Goal: Information Seeking & Learning: Learn about a topic

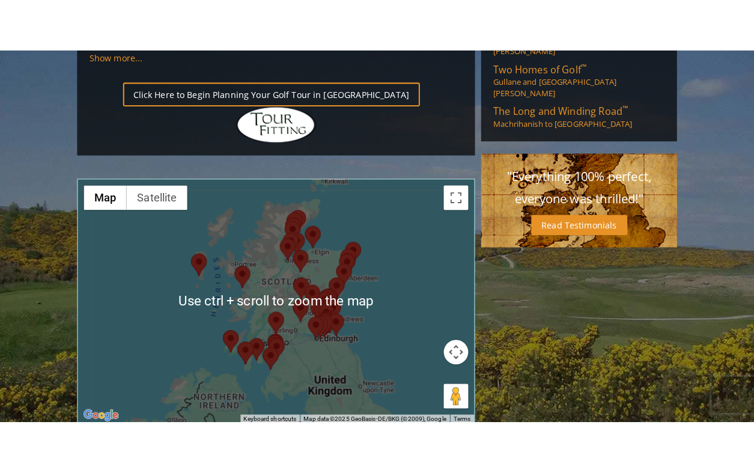
scroll to position [1409, 0]
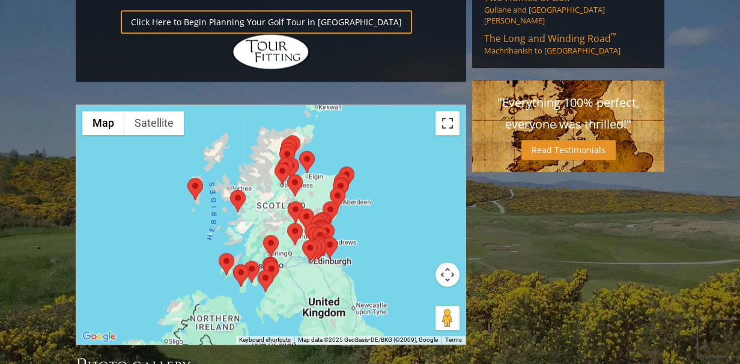
click at [445, 111] on button "Toggle fullscreen view" at bounding box center [448, 123] width 24 height 24
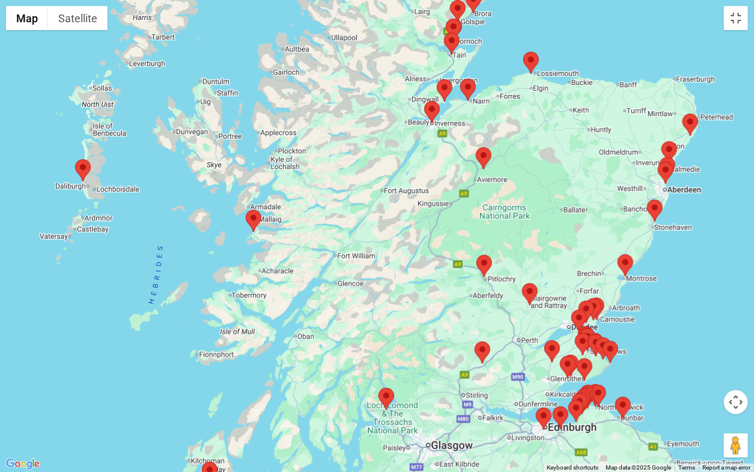
drag, startPoint x: 590, startPoint y: 74, endPoint x: 603, endPoint y: 51, distance: 26.7
click at [603, 51] on div at bounding box center [377, 236] width 754 height 472
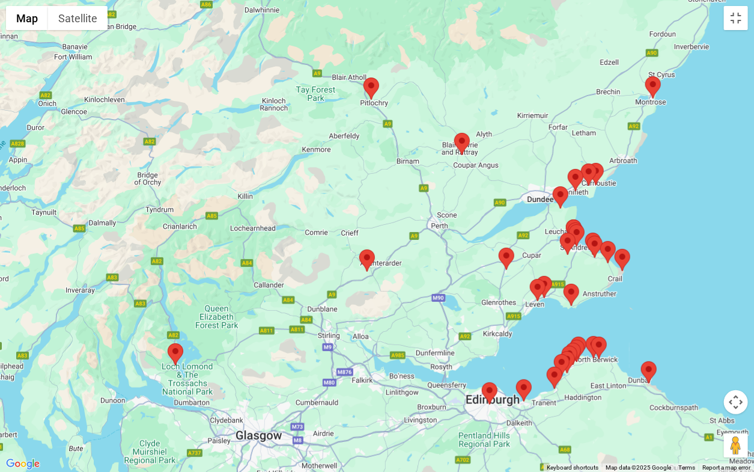
drag, startPoint x: 462, startPoint y: 251, endPoint x: 561, endPoint y: 32, distance: 240.5
click at [561, 32] on div at bounding box center [377, 236] width 754 height 472
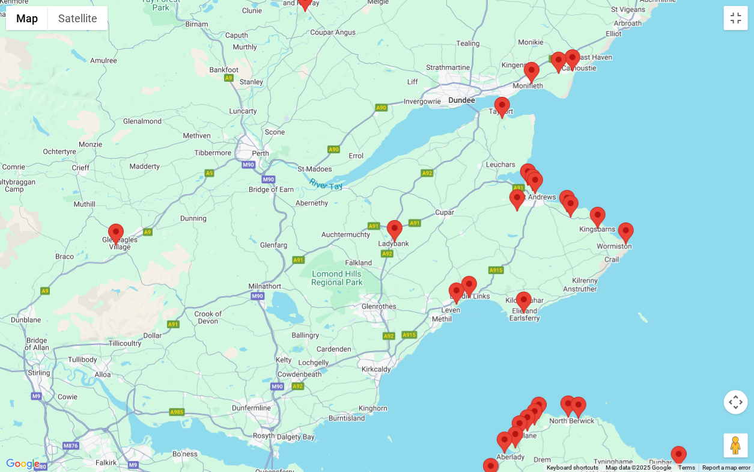
drag, startPoint x: 558, startPoint y: 332, endPoint x: 570, endPoint y: 223, distance: 109.5
click at [570, 223] on div at bounding box center [377, 236] width 754 height 472
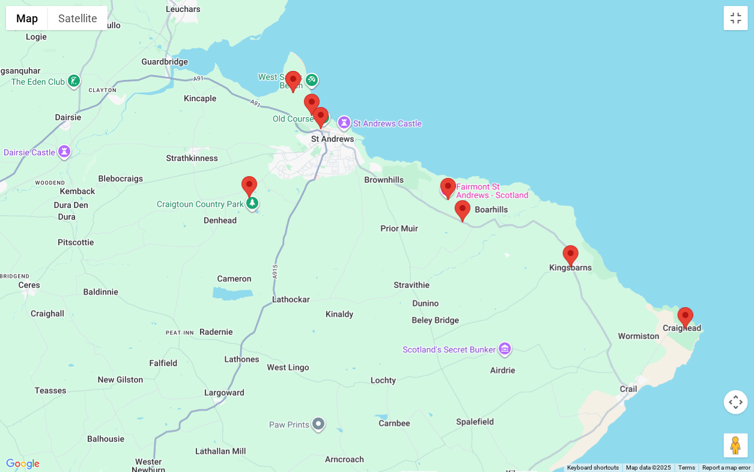
drag, startPoint x: 483, startPoint y: 171, endPoint x: 640, endPoint y: 201, distance: 159.7
click at [640, 201] on div at bounding box center [377, 236] width 754 height 472
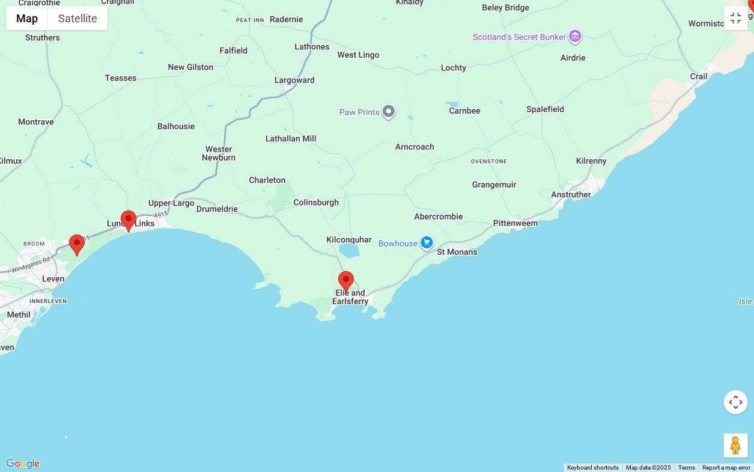
drag, startPoint x: 337, startPoint y: 363, endPoint x: 407, endPoint y: 46, distance: 325.1
click at [407, 46] on div at bounding box center [377, 236] width 754 height 472
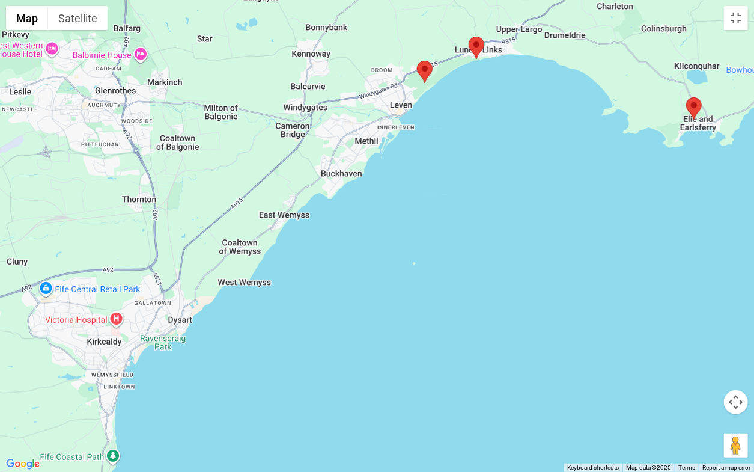
drag, startPoint x: 173, startPoint y: 208, endPoint x: 527, endPoint y: 30, distance: 396.2
click at [527, 30] on div at bounding box center [377, 236] width 754 height 472
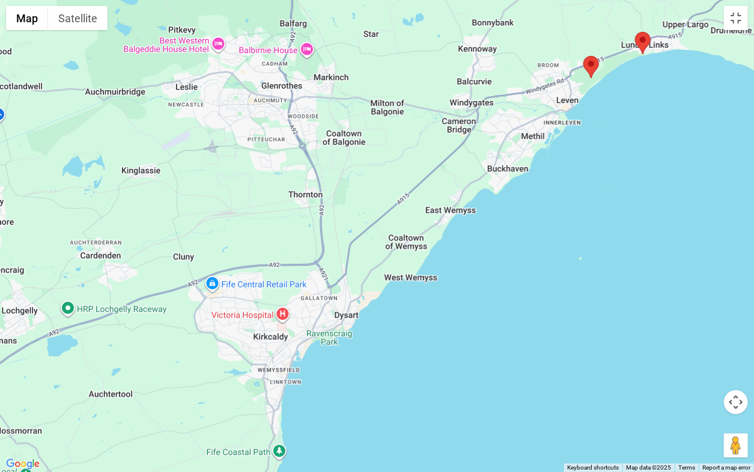
drag, startPoint x: 195, startPoint y: 250, endPoint x: 355, endPoint y: 251, distance: 159.9
click at [355, 251] on div at bounding box center [377, 236] width 754 height 472
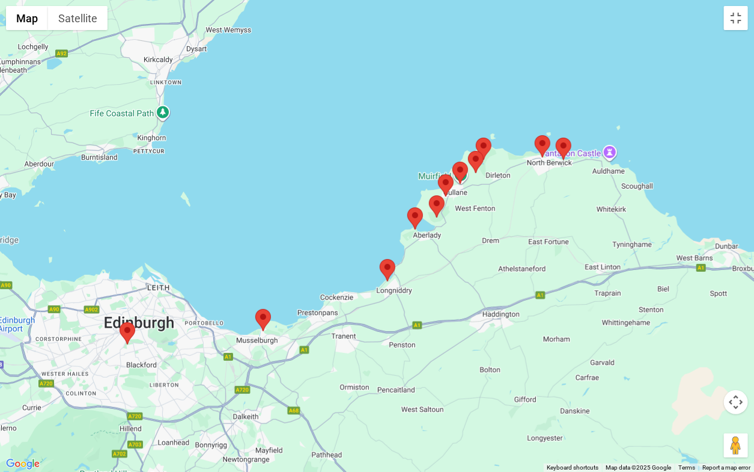
drag, startPoint x: 662, startPoint y: 436, endPoint x: 525, endPoint y: 198, distance: 274.6
click at [525, 198] on div at bounding box center [377, 236] width 754 height 472
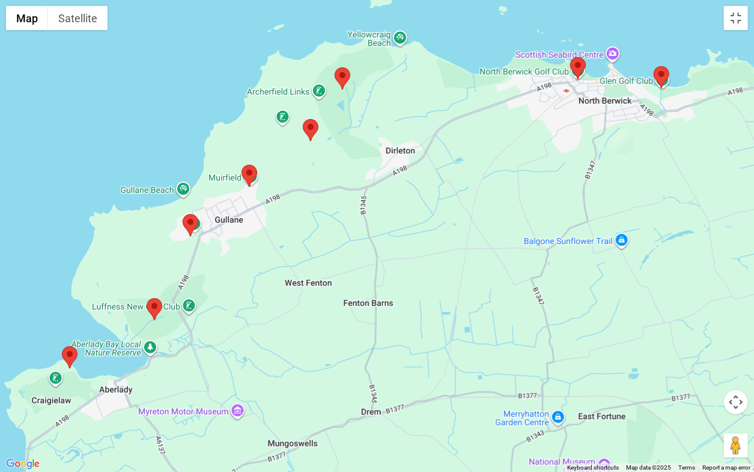
drag, startPoint x: 543, startPoint y: 157, endPoint x: 516, endPoint y: 209, distance: 58.1
click at [516, 209] on div at bounding box center [377, 236] width 754 height 472
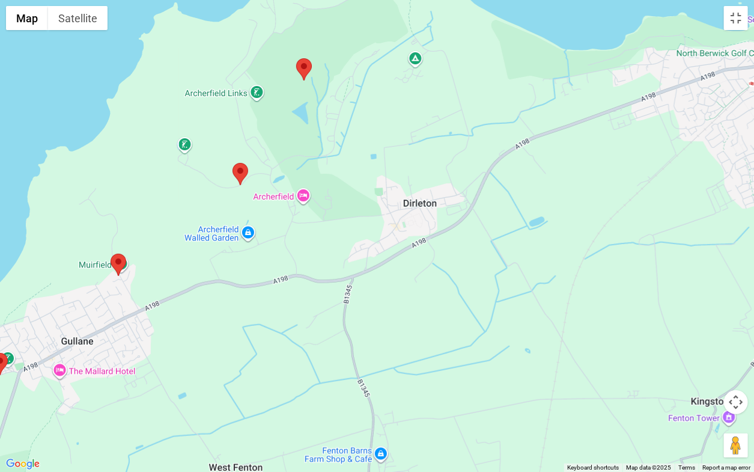
click at [300, 70] on img at bounding box center [304, 69] width 16 height 22
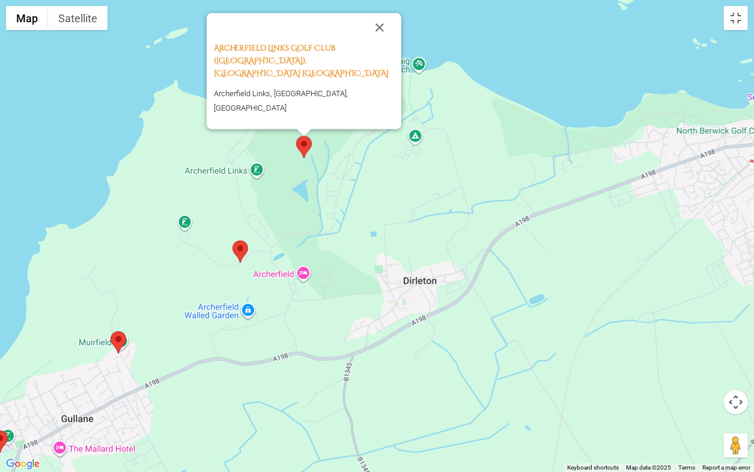
click at [245, 246] on img at bounding box center [241, 251] width 16 height 22
click at [242, 252] on img at bounding box center [241, 251] width 16 height 22
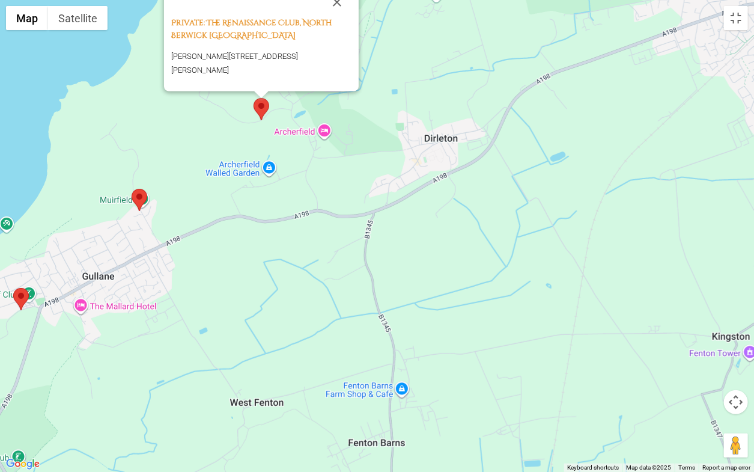
drag, startPoint x: 383, startPoint y: 276, endPoint x: 404, endPoint y: 130, distance: 147.5
click at [404, 130] on div "Private: The Renaissance Club, [STREET_ADDRESS][PERSON_NAME][PERSON_NAME]" at bounding box center [377, 236] width 754 height 472
click at [471, 268] on div "Private: The Renaissance Club, [STREET_ADDRESS][PERSON_NAME][PERSON_NAME]" at bounding box center [377, 236] width 754 height 472
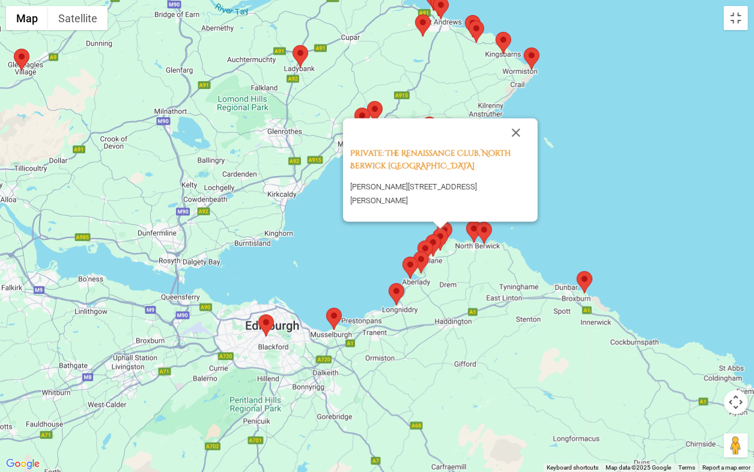
click at [268, 326] on img at bounding box center [266, 325] width 16 height 22
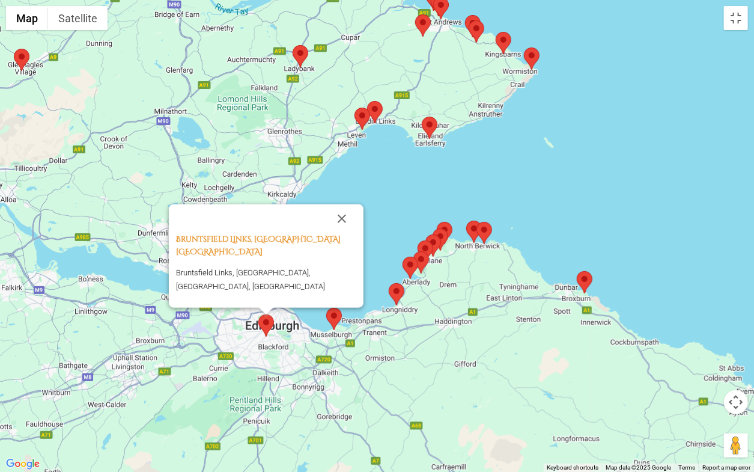
click at [334, 315] on img at bounding box center [334, 319] width 16 height 22
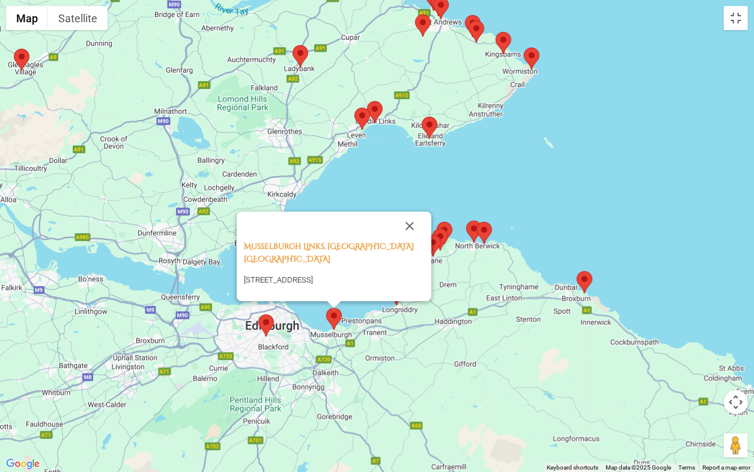
click at [500, 364] on div "Musselburgh Links, Musselburgh [GEOGRAPHIC_DATA] Stables Pavillion [STREET_ADDR…" at bounding box center [377, 236] width 754 height 472
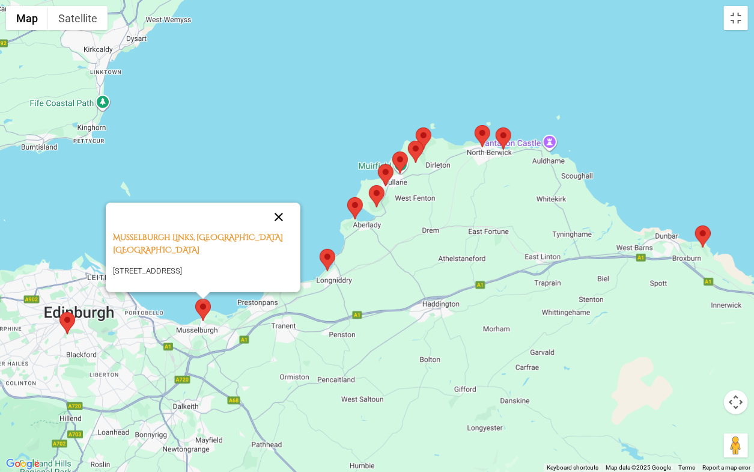
click at [278, 203] on button "Close" at bounding box center [278, 217] width 29 height 29
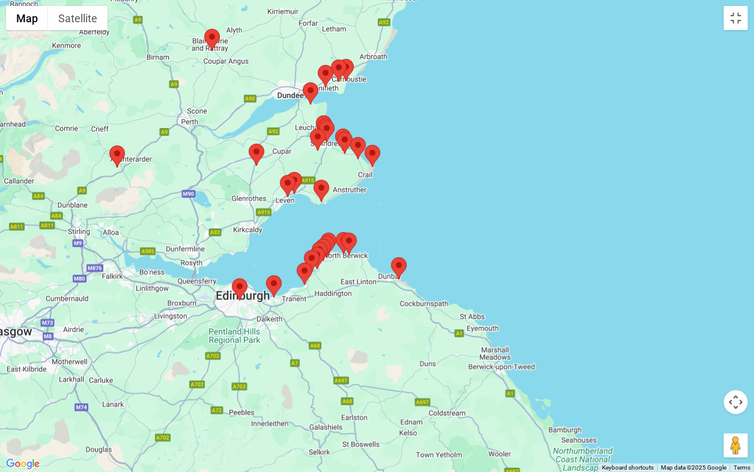
drag, startPoint x: 234, startPoint y: 112, endPoint x: 265, endPoint y: 180, distance: 74.8
click at [265, 180] on div at bounding box center [377, 236] width 754 height 472
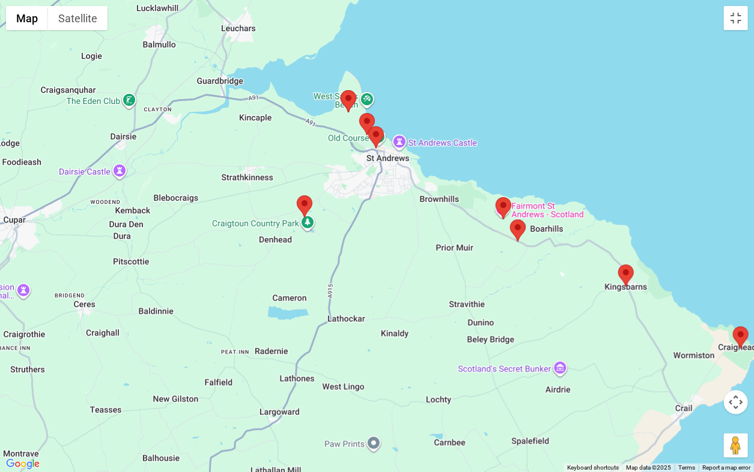
drag, startPoint x: 541, startPoint y: 168, endPoint x: 561, endPoint y: 314, distance: 147.5
click at [561, 314] on div at bounding box center [377, 236] width 754 height 472
click at [348, 96] on img at bounding box center [349, 101] width 16 height 22
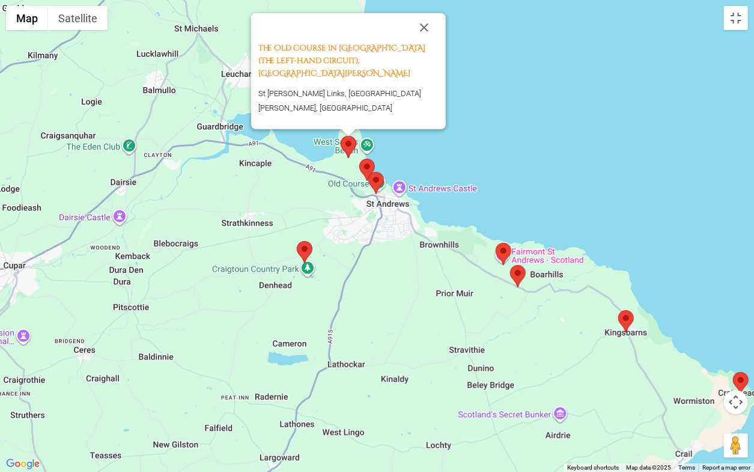
click at [368, 165] on img at bounding box center [367, 170] width 16 height 22
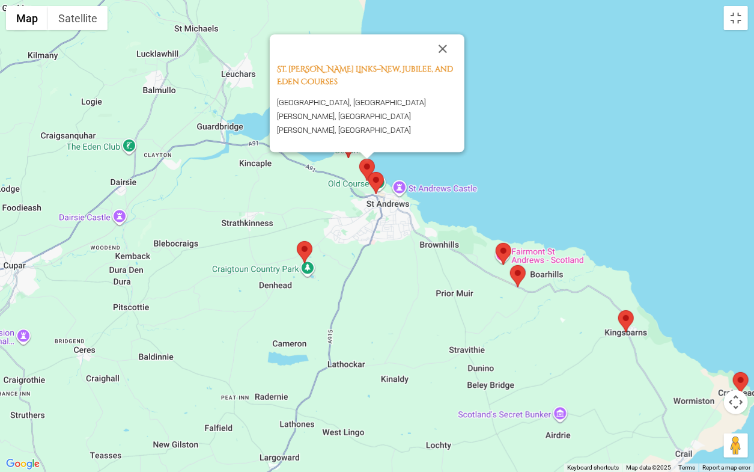
click at [377, 182] on img at bounding box center [376, 183] width 16 height 22
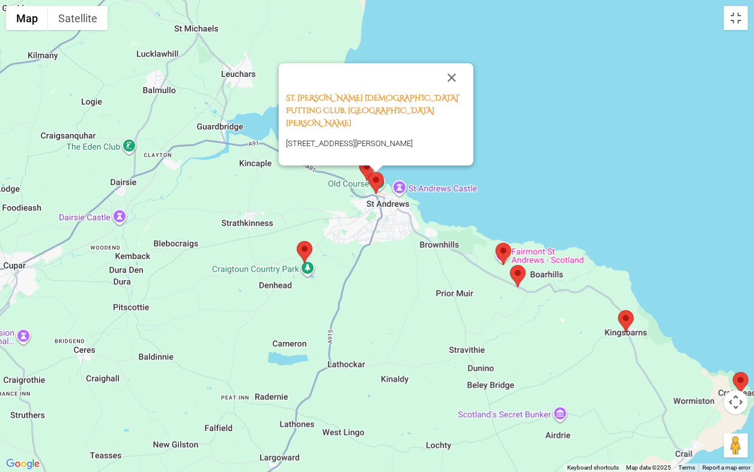
click at [526, 176] on div "St. [PERSON_NAME] [DEMOGRAPHIC_DATA]’ Putting Club, [GEOGRAPHIC_DATA][PERSON_NA…" at bounding box center [377, 236] width 754 height 472
click at [503, 250] on img at bounding box center [504, 254] width 16 height 22
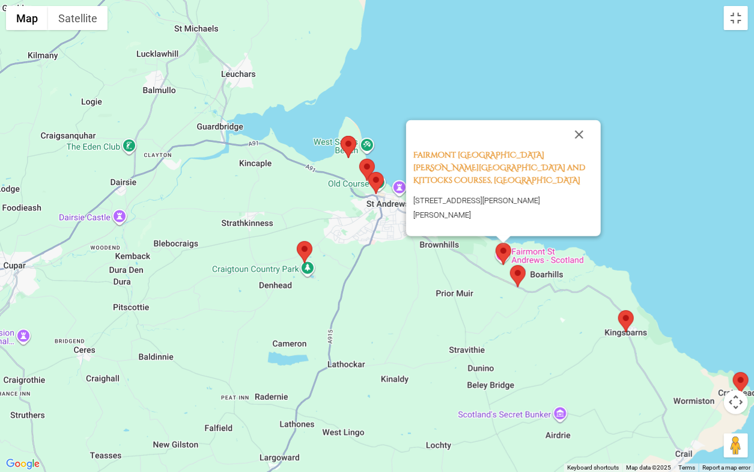
click at [516, 273] on img at bounding box center [518, 276] width 16 height 22
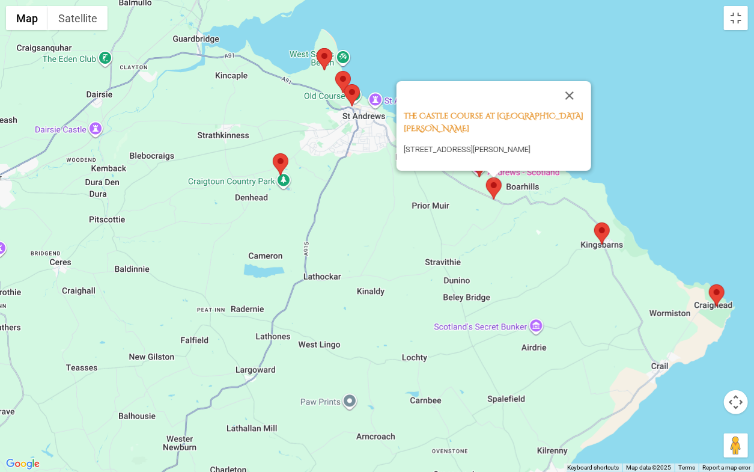
drag, startPoint x: 486, startPoint y: 291, endPoint x: 462, endPoint y: 201, distance: 93.9
click at [462, 201] on div "The Castle Course at [STREET_ADDRESS][PERSON_NAME][PERSON_NAME]" at bounding box center [377, 236] width 754 height 472
click at [601, 229] on img at bounding box center [602, 233] width 16 height 22
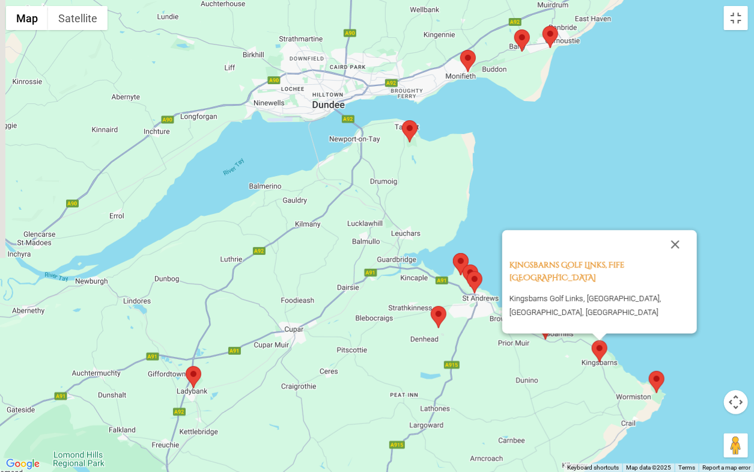
drag, startPoint x: 376, startPoint y: 100, endPoint x: 401, endPoint y: 212, distance: 114.6
click at [401, 221] on div "Kingsbarns Golf Links, Fife Scotland Kingsbarns Golf Links, [GEOGRAPHIC_DATA], …" at bounding box center [377, 236] width 754 height 472
click at [407, 127] on img at bounding box center [410, 132] width 16 height 22
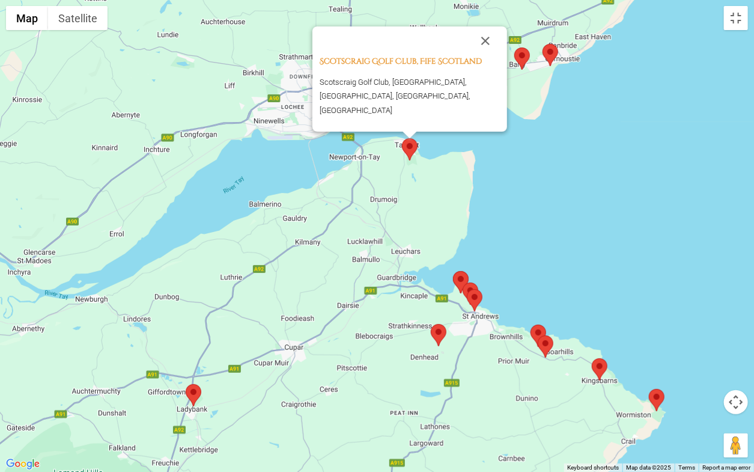
click at [356, 245] on div "Scotscraig Golf Club, Fife Scotland Scotscraig Golf Club, [GEOGRAPHIC_DATA], [G…" at bounding box center [377, 236] width 754 height 472
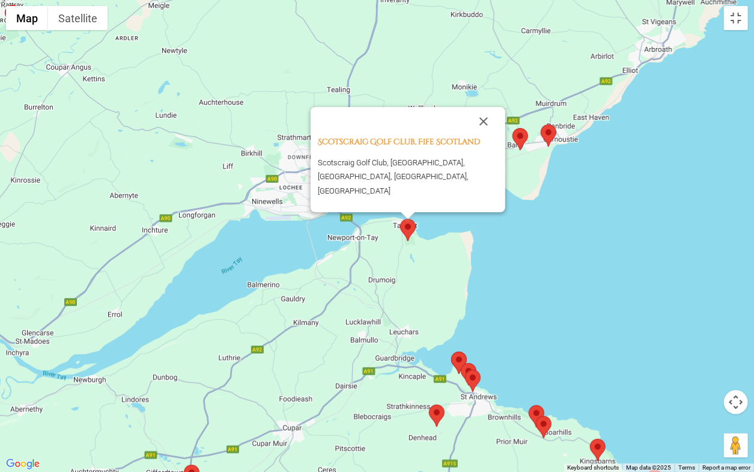
drag, startPoint x: 310, startPoint y: 213, endPoint x: 307, endPoint y: 293, distance: 79.4
click at [307, 293] on div "Scotscraig Golf Club, Fife Scotland Scotscraig Golf Club, [GEOGRAPHIC_DATA], [G…" at bounding box center [377, 236] width 754 height 472
click at [487, 132] on button "Close" at bounding box center [483, 121] width 29 height 29
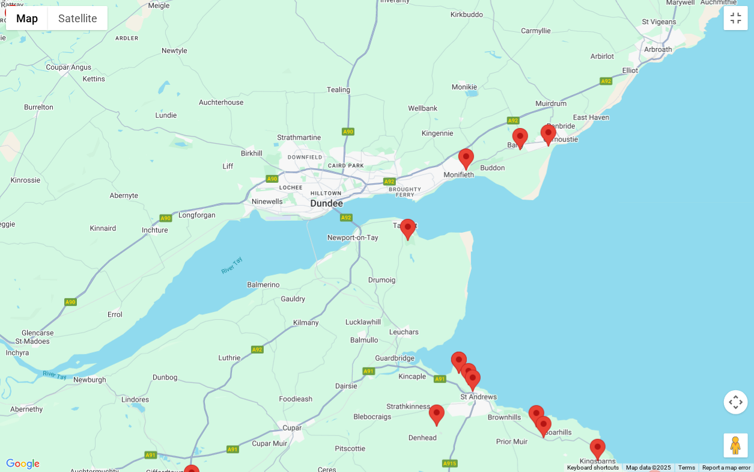
click at [549, 133] on img at bounding box center [549, 135] width 16 height 22
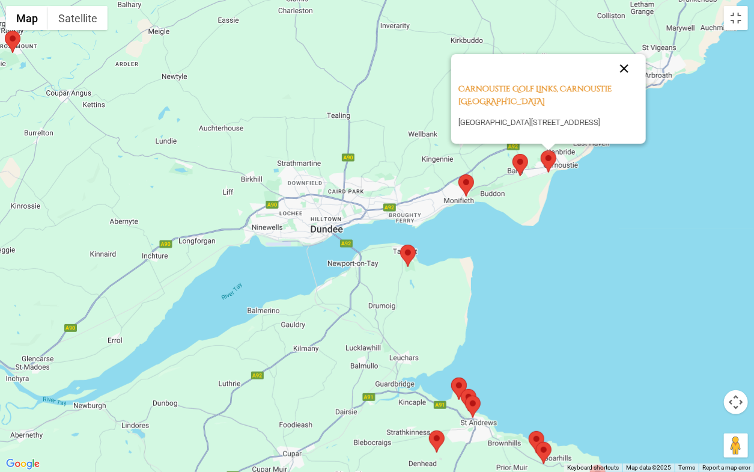
click at [624, 54] on button "Close" at bounding box center [624, 68] width 29 height 29
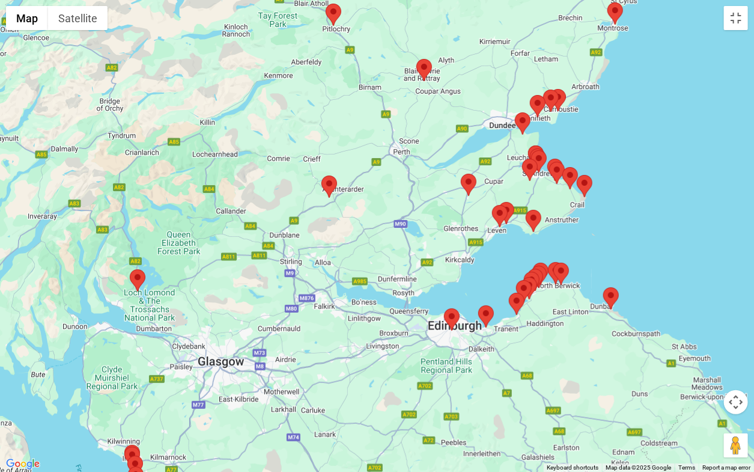
drag, startPoint x: 439, startPoint y: 348, endPoint x: 458, endPoint y: 229, distance: 120.5
click at [458, 229] on div at bounding box center [377, 236] width 754 height 472
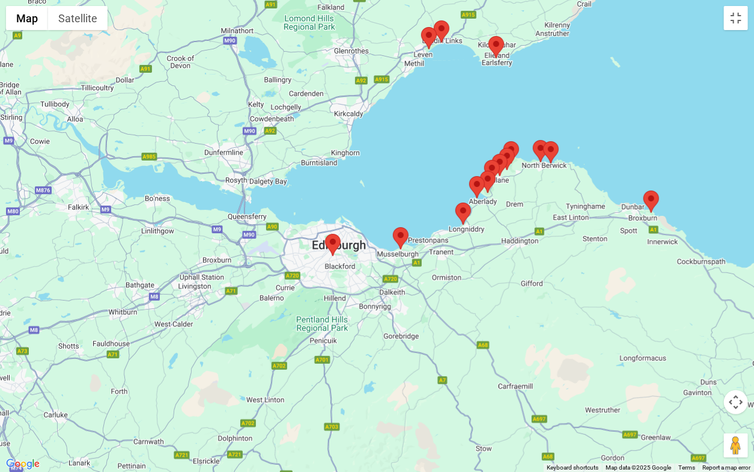
drag, startPoint x: 395, startPoint y: 347, endPoint x: 439, endPoint y: 186, distance: 166.9
click at [439, 186] on div at bounding box center [377, 236] width 754 height 472
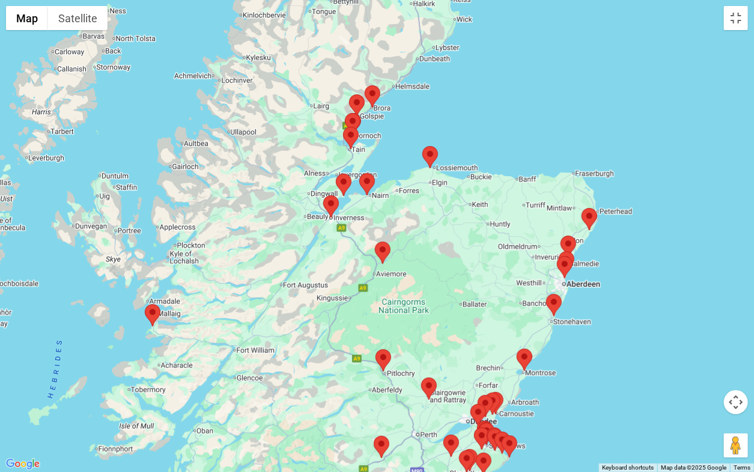
drag, startPoint x: 336, startPoint y: 188, endPoint x: 356, endPoint y: 394, distance: 206.5
click at [356, 364] on div at bounding box center [377, 236] width 754 height 472
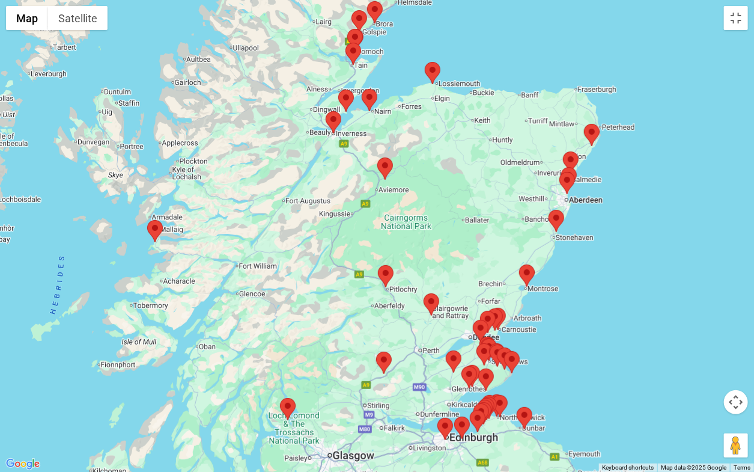
drag, startPoint x: 356, startPoint y: 394, endPoint x: 359, endPoint y: 272, distance: 121.4
click at [359, 277] on div at bounding box center [377, 236] width 754 height 472
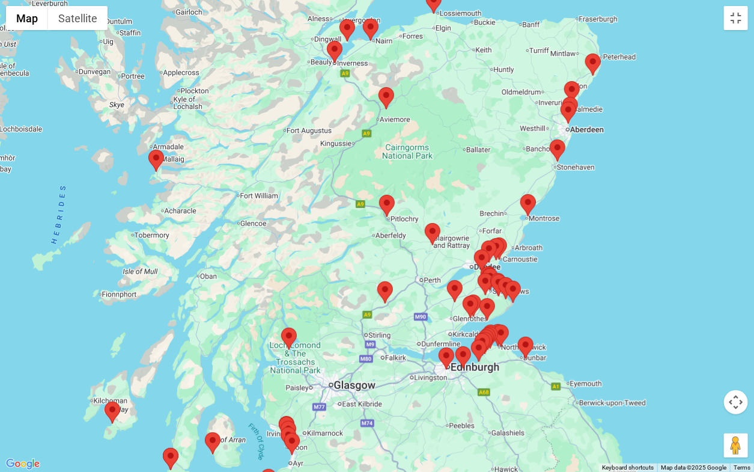
click at [360, 262] on div at bounding box center [377, 236] width 754 height 472
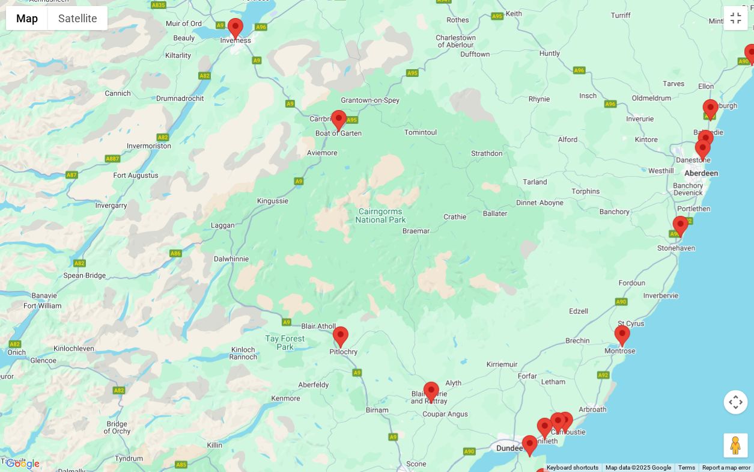
drag, startPoint x: 455, startPoint y: 194, endPoint x: 322, endPoint y: 371, distance: 222.4
click at [322, 364] on div at bounding box center [377, 236] width 754 height 472
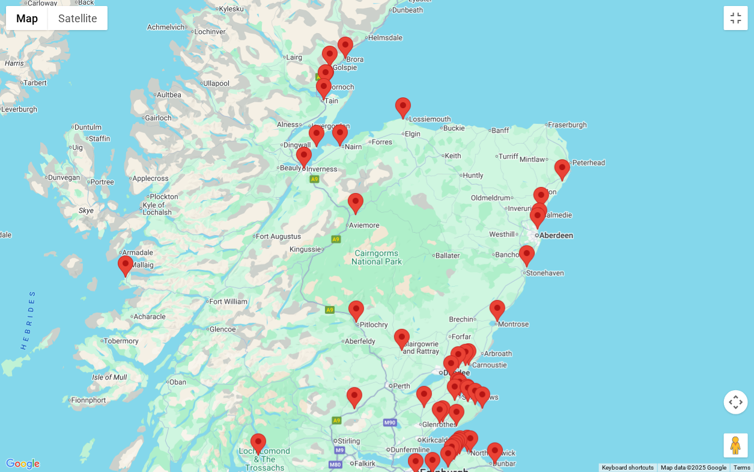
click at [344, 135] on img at bounding box center [340, 135] width 16 height 22
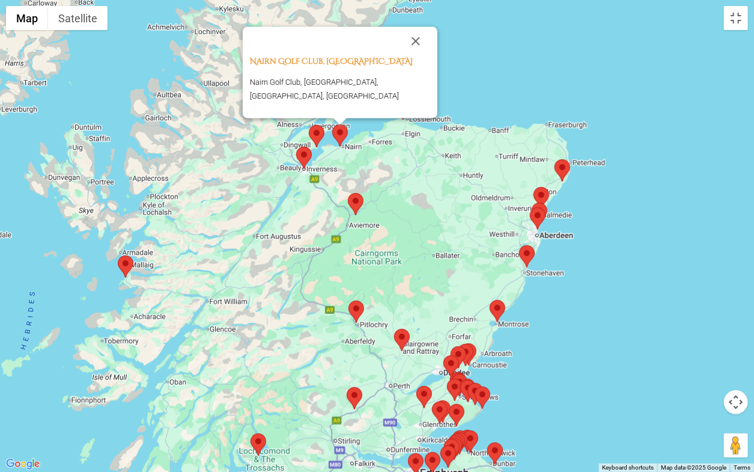
click at [646, 227] on div "Nairn Golf Club, Nairn Scotland [GEOGRAPHIC_DATA], [GEOGRAPHIC_DATA], [GEOGRAPH…" at bounding box center [377, 236] width 754 height 472
click at [317, 133] on img at bounding box center [317, 136] width 16 height 22
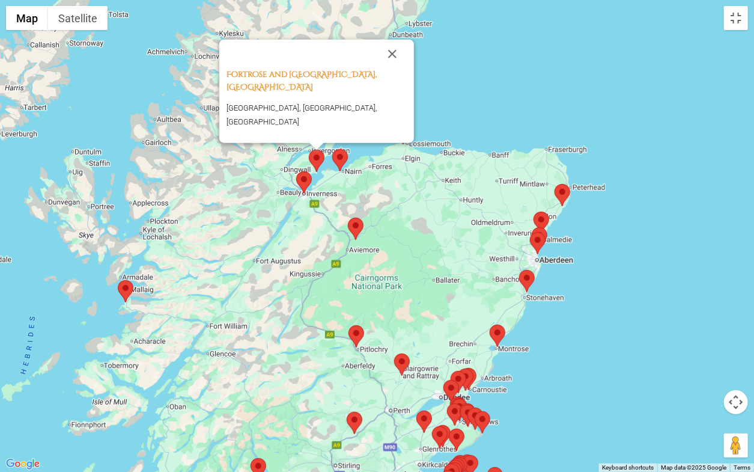
click at [303, 179] on img at bounding box center [304, 182] width 16 height 22
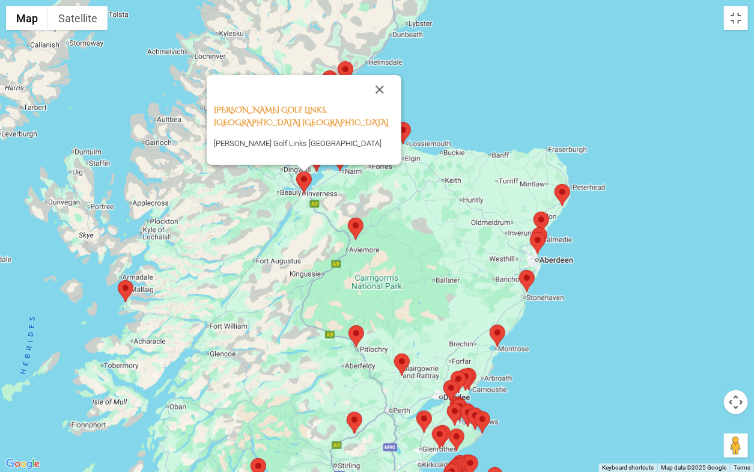
click at [358, 225] on img at bounding box center [356, 229] width 16 height 22
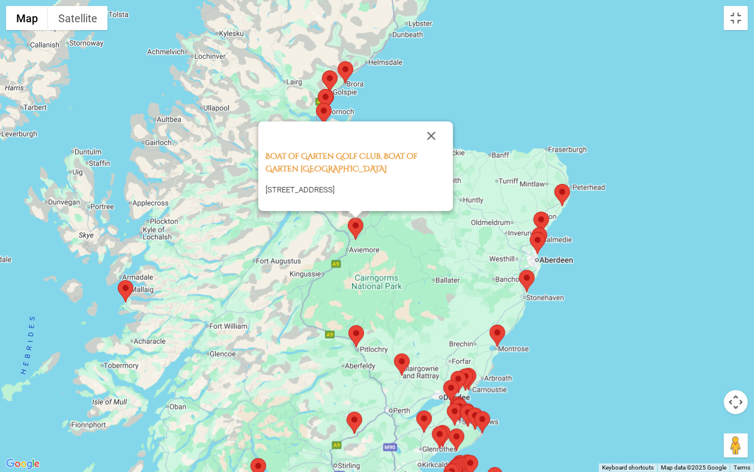
click at [495, 78] on div "Boat of Garten Golf Club, Boat of Garten Scotland [GEOGRAPHIC_DATA], Boat of Ga…" at bounding box center [377, 236] width 754 height 472
click at [431, 121] on button "Close" at bounding box center [431, 135] width 29 height 29
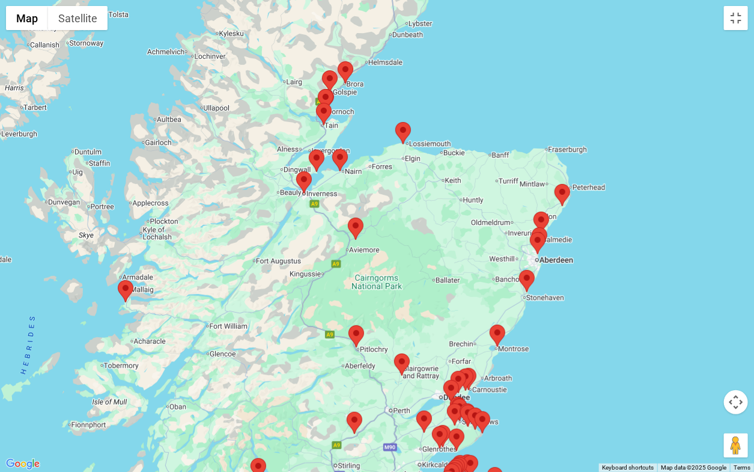
click at [406, 135] on img at bounding box center [403, 133] width 16 height 22
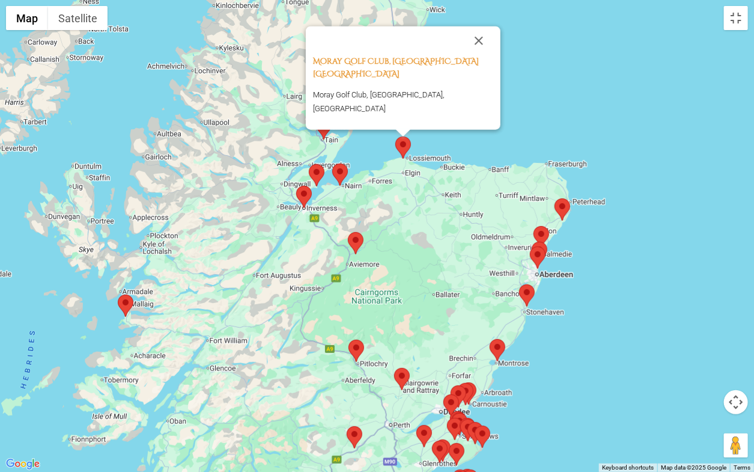
click at [482, 132] on div "Moray Golf Club, Lossiemouth Scotland Moray Golf Club, [GEOGRAPHIC_DATA], [GEOG…" at bounding box center [377, 236] width 754 height 472
click at [480, 48] on button "Close" at bounding box center [479, 40] width 29 height 29
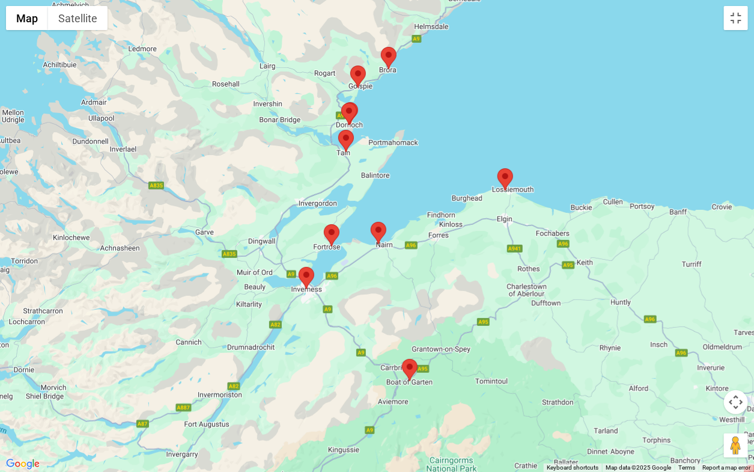
click at [350, 112] on img at bounding box center [349, 114] width 16 height 22
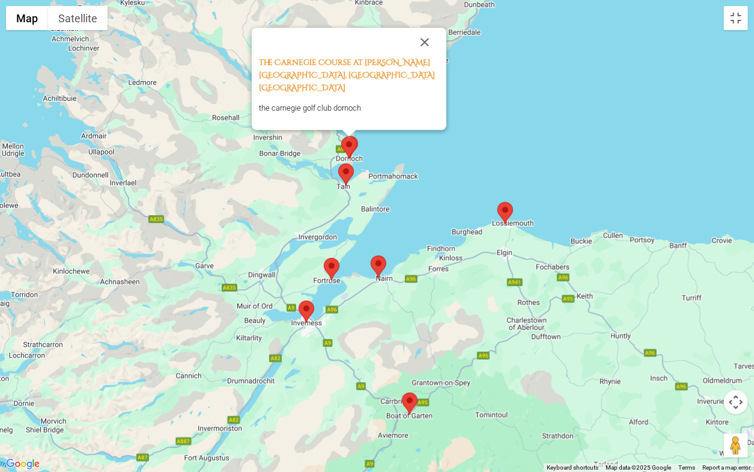
click at [347, 171] on img at bounding box center [346, 174] width 16 height 22
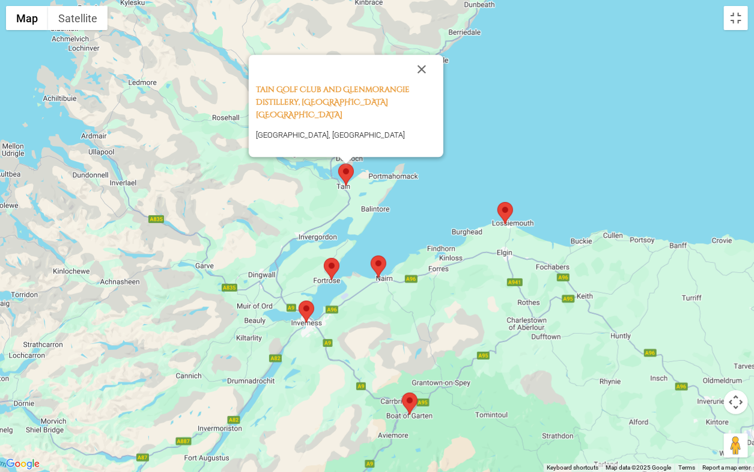
click at [489, 153] on div "Tain Golf Club and [GEOGRAPHIC_DATA], [GEOGRAPHIC_DATA] [GEOGRAPHIC_DATA], [GEO…" at bounding box center [377, 236] width 754 height 472
click at [422, 78] on button "Close" at bounding box center [421, 69] width 29 height 29
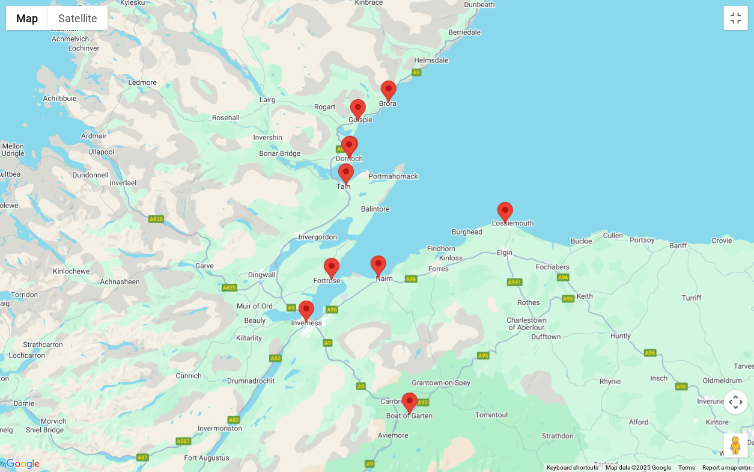
click at [360, 109] on img at bounding box center [358, 110] width 16 height 22
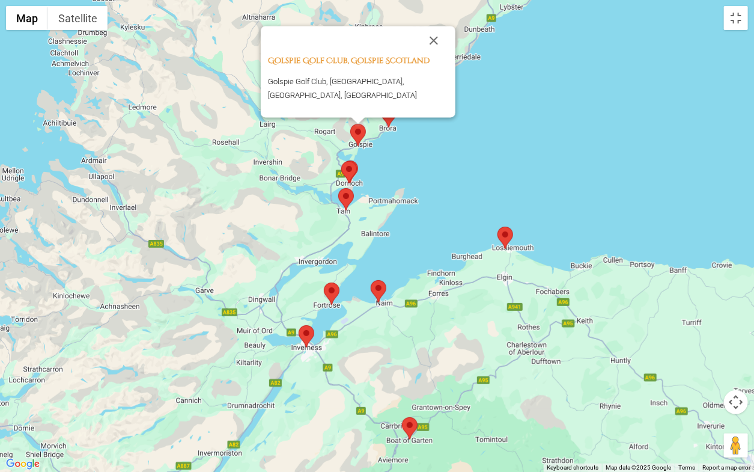
click at [484, 123] on div "Golspie Golf Club, Golspie Scotland Golspie Golf Club, [GEOGRAPHIC_DATA], [GEOG…" at bounding box center [377, 236] width 754 height 472
click at [438, 47] on button "Close" at bounding box center [433, 40] width 29 height 29
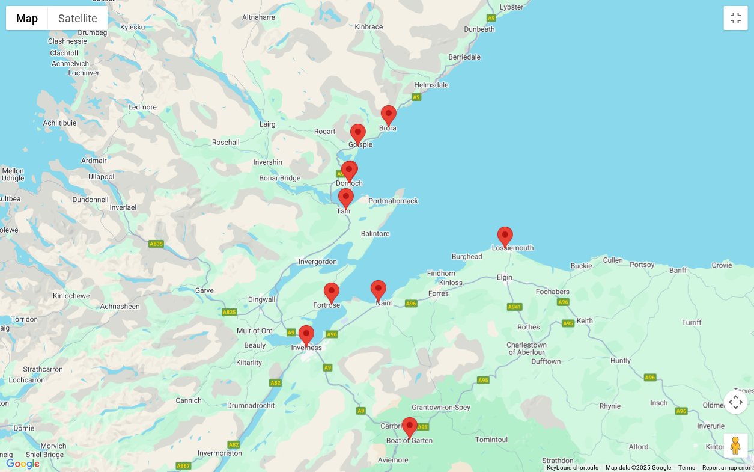
click at [391, 114] on img at bounding box center [389, 116] width 16 height 22
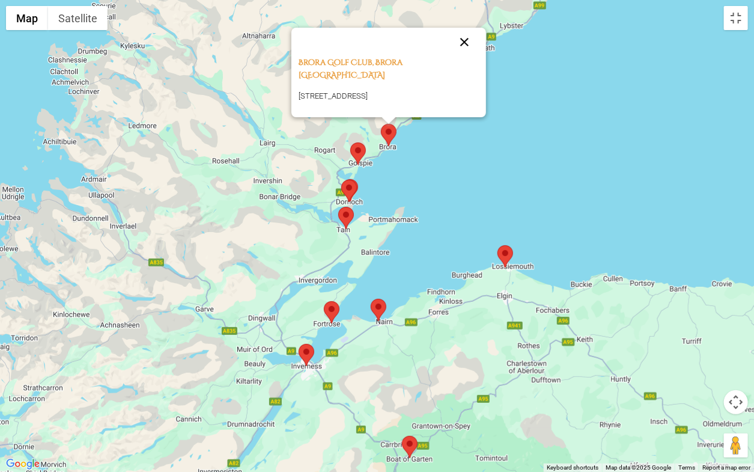
click at [451, 46] on button "Close" at bounding box center [464, 42] width 29 height 29
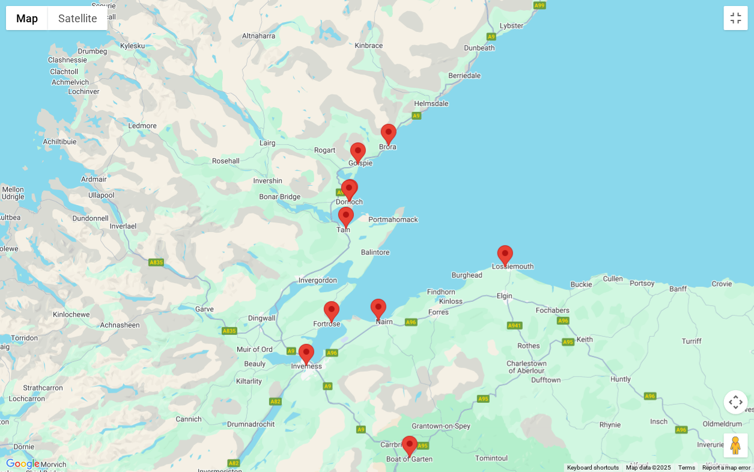
click at [383, 308] on img at bounding box center [379, 310] width 16 height 22
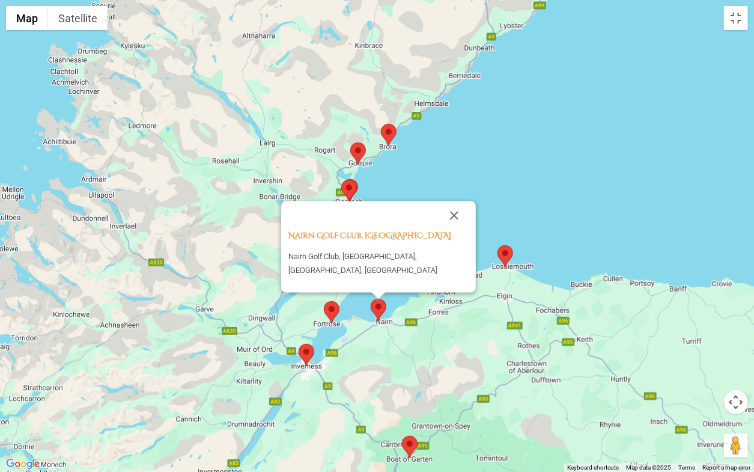
click at [330, 313] on img at bounding box center [332, 312] width 16 height 22
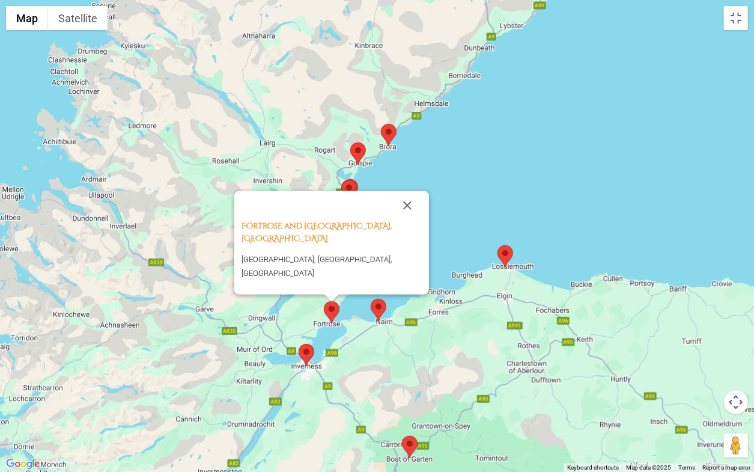
click at [303, 353] on img at bounding box center [307, 355] width 16 height 22
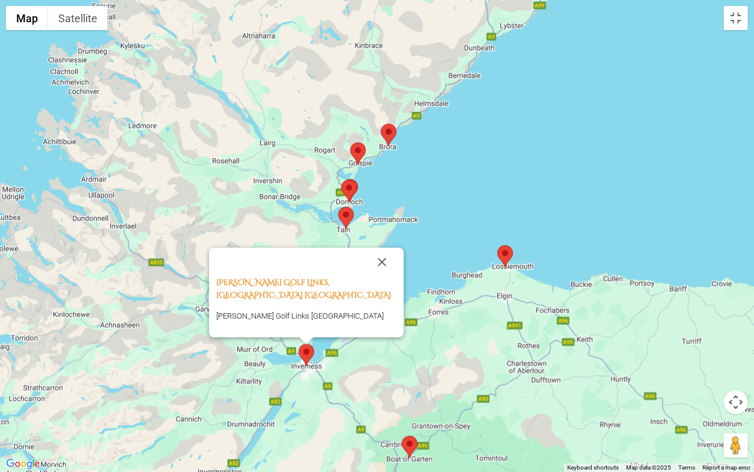
click at [413, 364] on img at bounding box center [410, 447] width 16 height 22
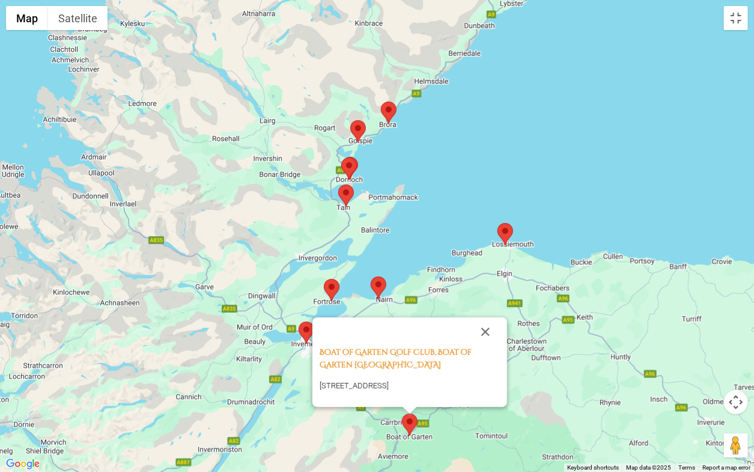
click at [577, 225] on div "Boat of Garten Golf Club, Boat of Garten Scotland [GEOGRAPHIC_DATA], Boat of Ga…" at bounding box center [377, 236] width 754 height 472
click at [487, 317] on button "Close" at bounding box center [485, 331] width 29 height 29
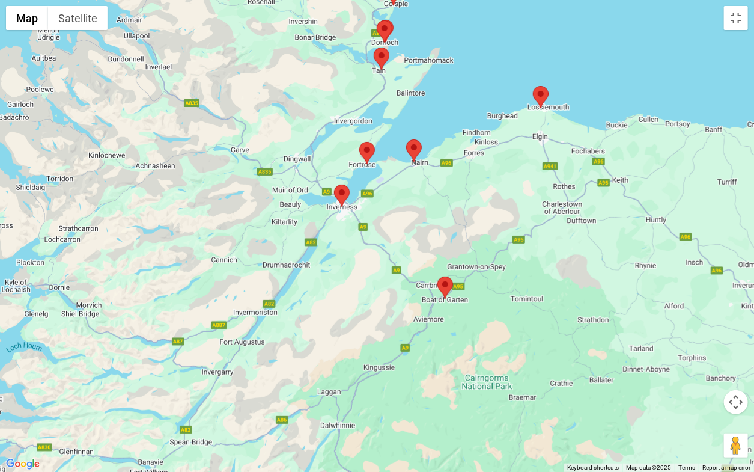
drag, startPoint x: 461, startPoint y: 363, endPoint x: 496, endPoint y: 224, distance: 143.9
click at [496, 224] on div at bounding box center [377, 236] width 754 height 472
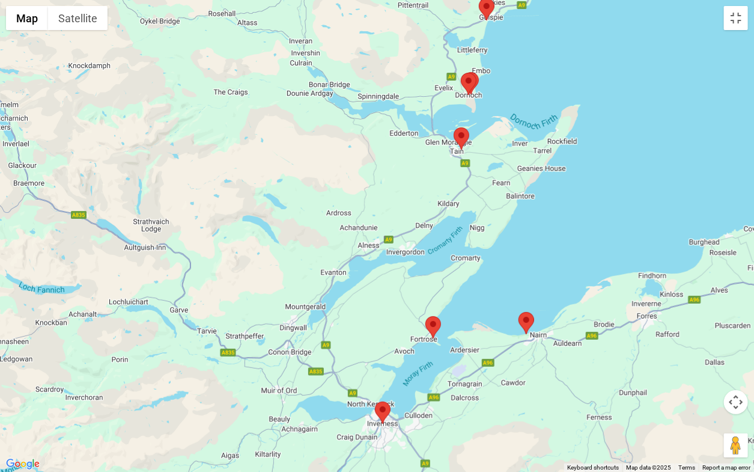
drag, startPoint x: 421, startPoint y: 188, endPoint x: 557, endPoint y: 471, distance: 313.7
click at [557, 364] on div at bounding box center [377, 236] width 754 height 472
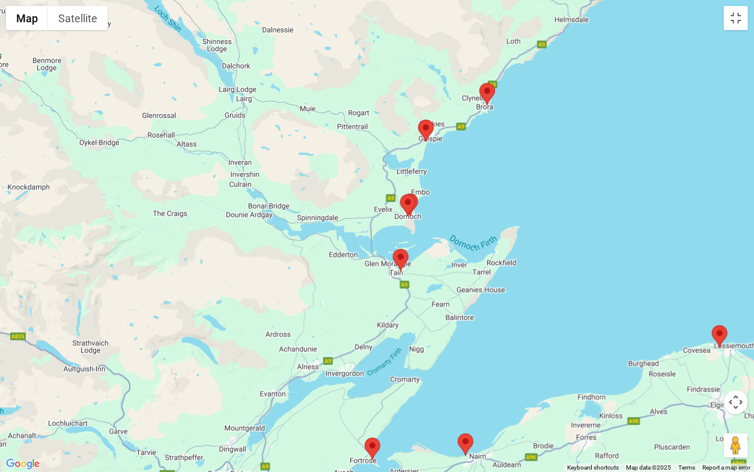
drag, startPoint x: 254, startPoint y: 155, endPoint x: 195, endPoint y: 279, distance: 137.6
click at [195, 279] on div at bounding box center [377, 236] width 754 height 472
click at [414, 220] on div at bounding box center [377, 236] width 754 height 472
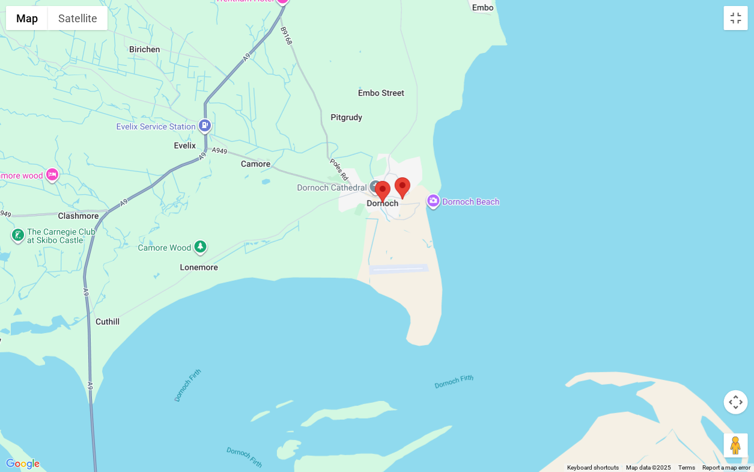
click at [403, 184] on img at bounding box center [403, 188] width 16 height 22
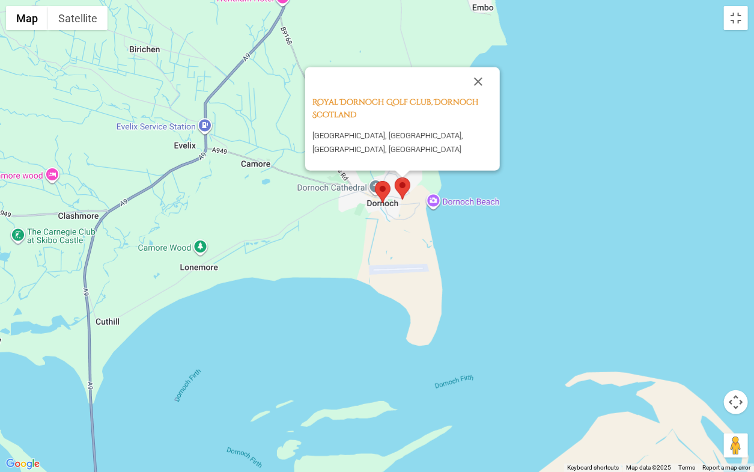
click at [508, 223] on div "[GEOGRAPHIC_DATA], Dornoch Scotland [GEOGRAPHIC_DATA], [GEOGRAPHIC_DATA], [GEOG…" at bounding box center [377, 236] width 754 height 472
click at [339, 96] on link "Royal Dornoch Golf Club, Dornoch Scotland" at bounding box center [396, 107] width 166 height 23
